Goal: Information Seeking & Learning: Learn about a topic

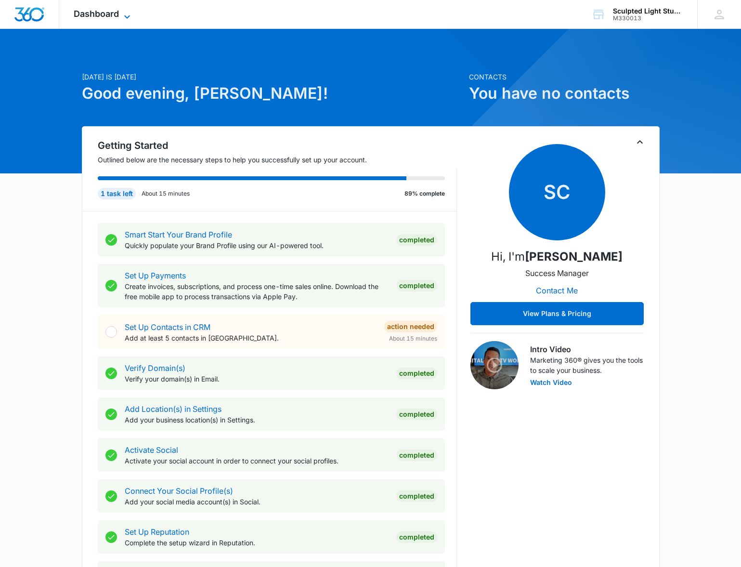
click at [101, 16] on span "Dashboard" at bounding box center [96, 14] width 45 height 10
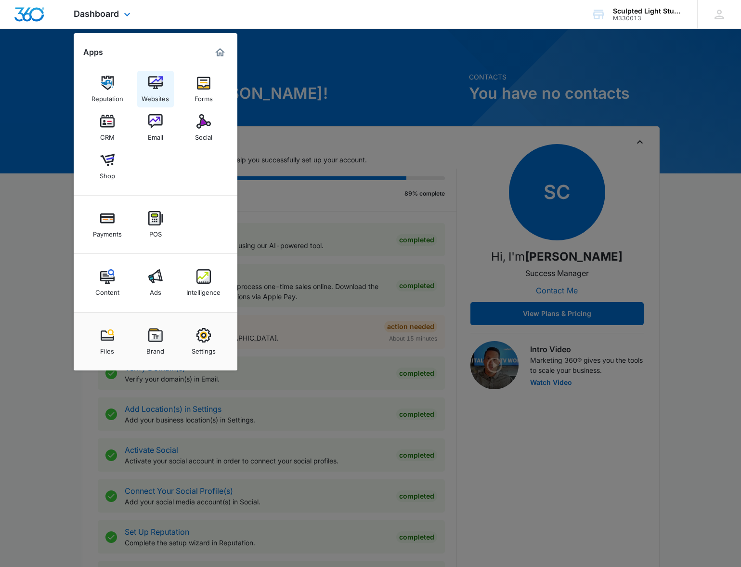
click at [155, 89] on img at bounding box center [155, 83] width 14 height 14
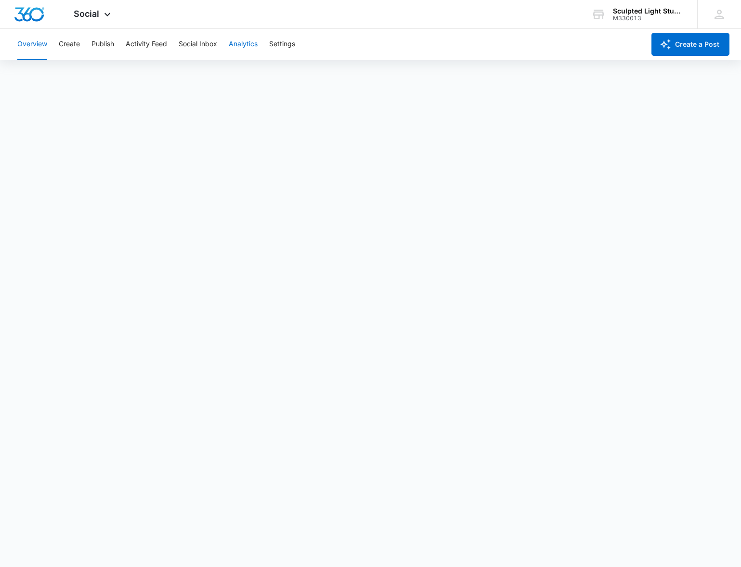
click at [239, 40] on button "Analytics" at bounding box center [243, 44] width 29 height 31
click at [183, 71] on button "Hashtag" at bounding box center [177, 73] width 26 height 27
